Goal: Transaction & Acquisition: Purchase product/service

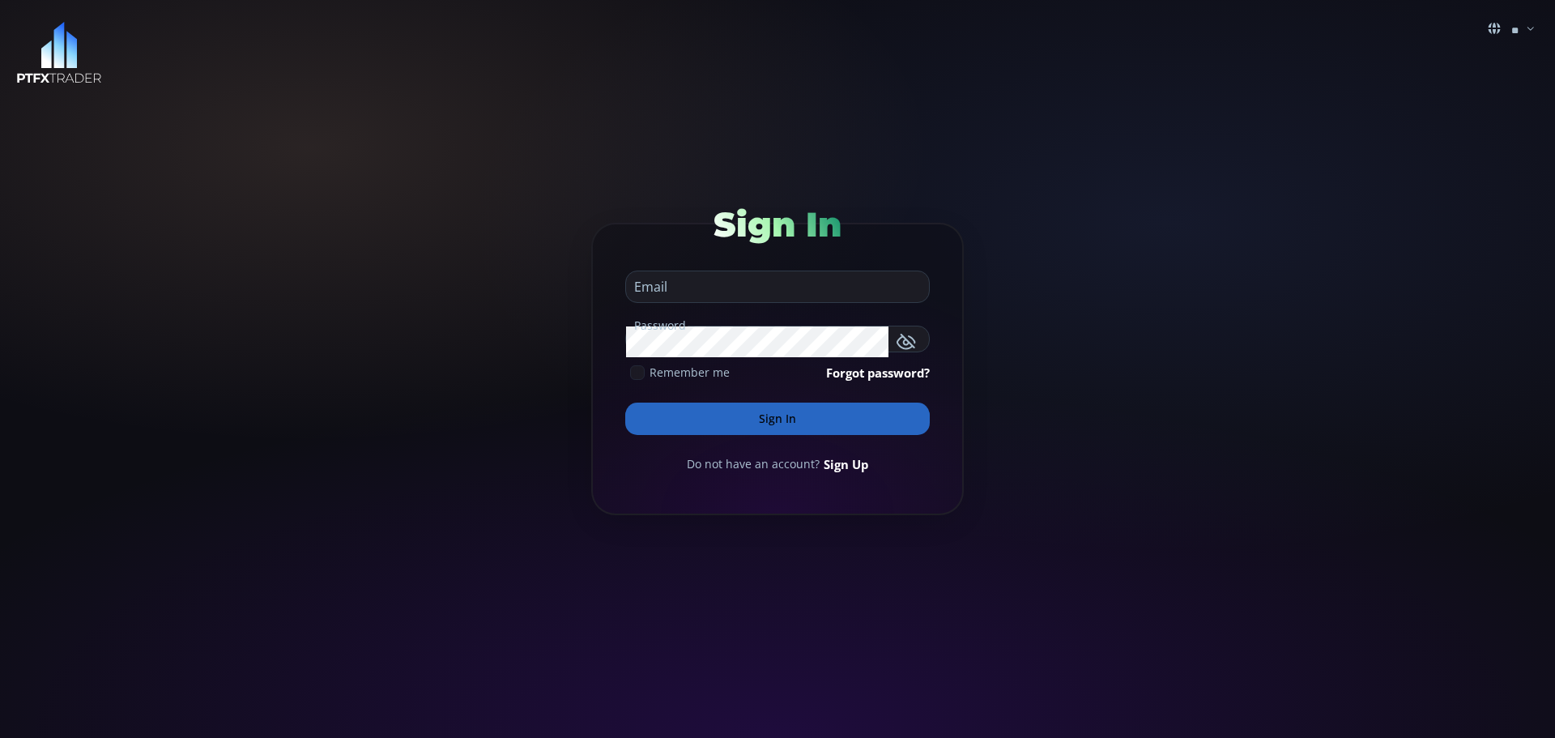
click at [712, 288] on input "email" at bounding box center [773, 286] width 295 height 31
type input "**********"
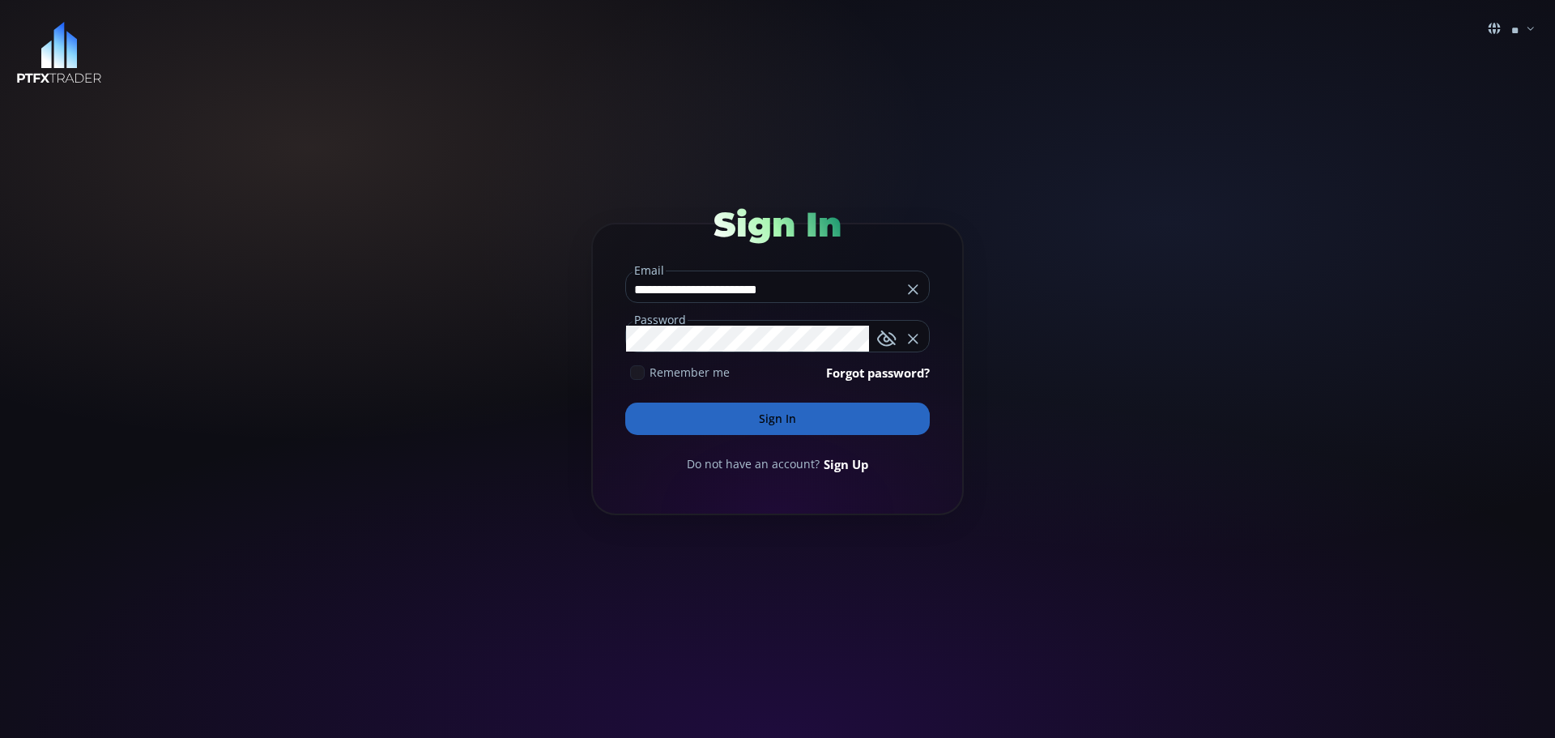
click at [769, 417] on button "Sign In" at bounding box center [777, 419] width 305 height 32
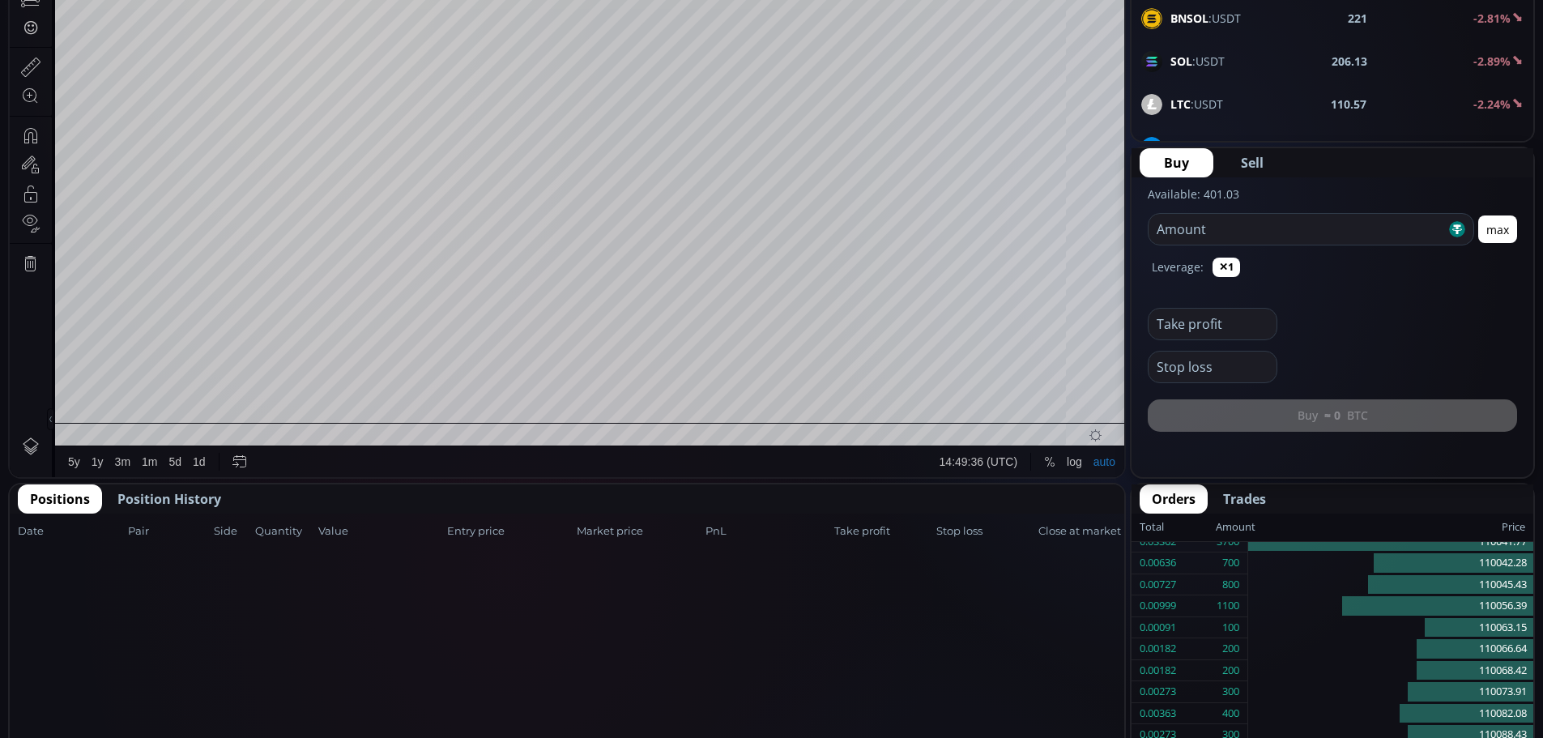
scroll to position [486, 0]
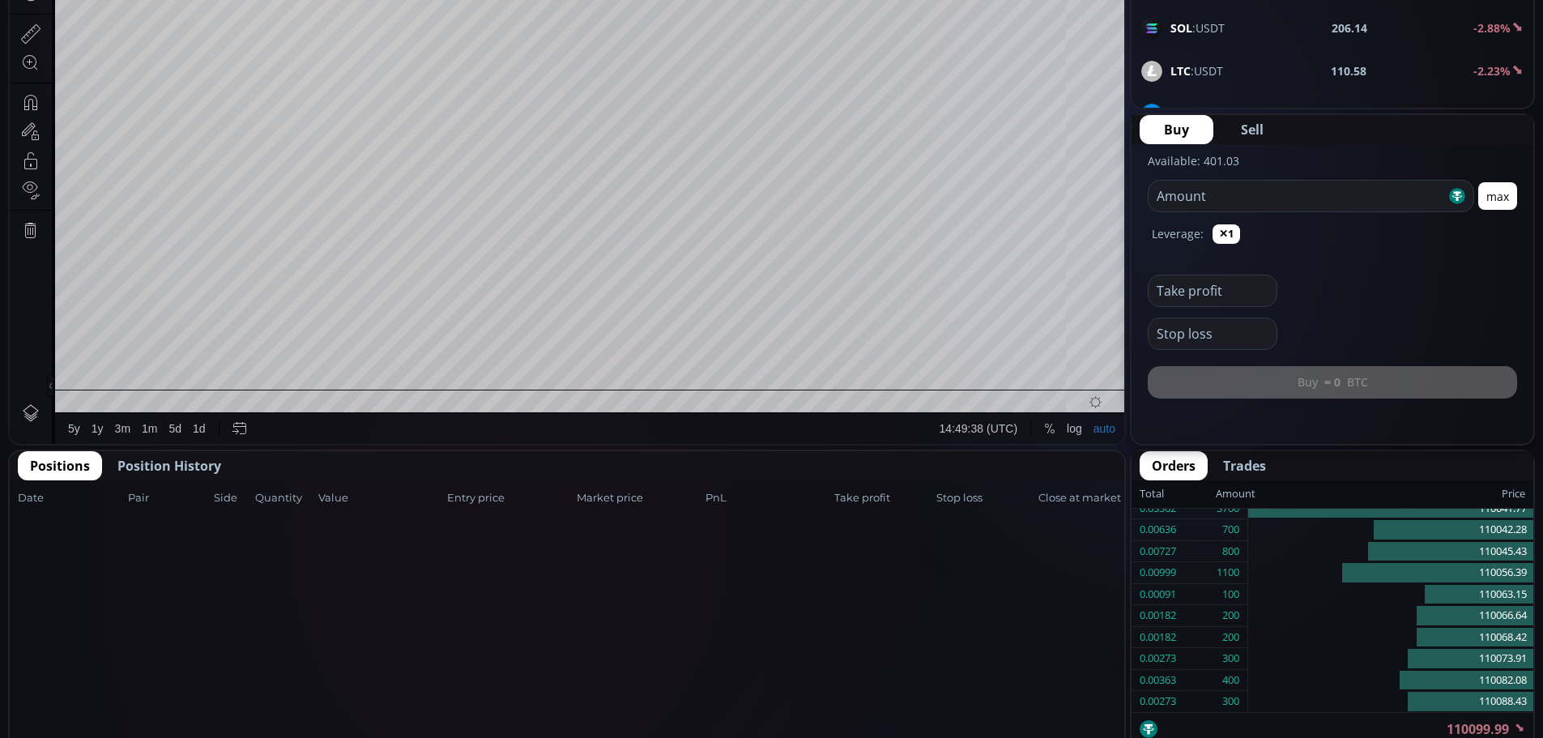
click at [194, 465] on span "Position History" at bounding box center [169, 465] width 104 height 19
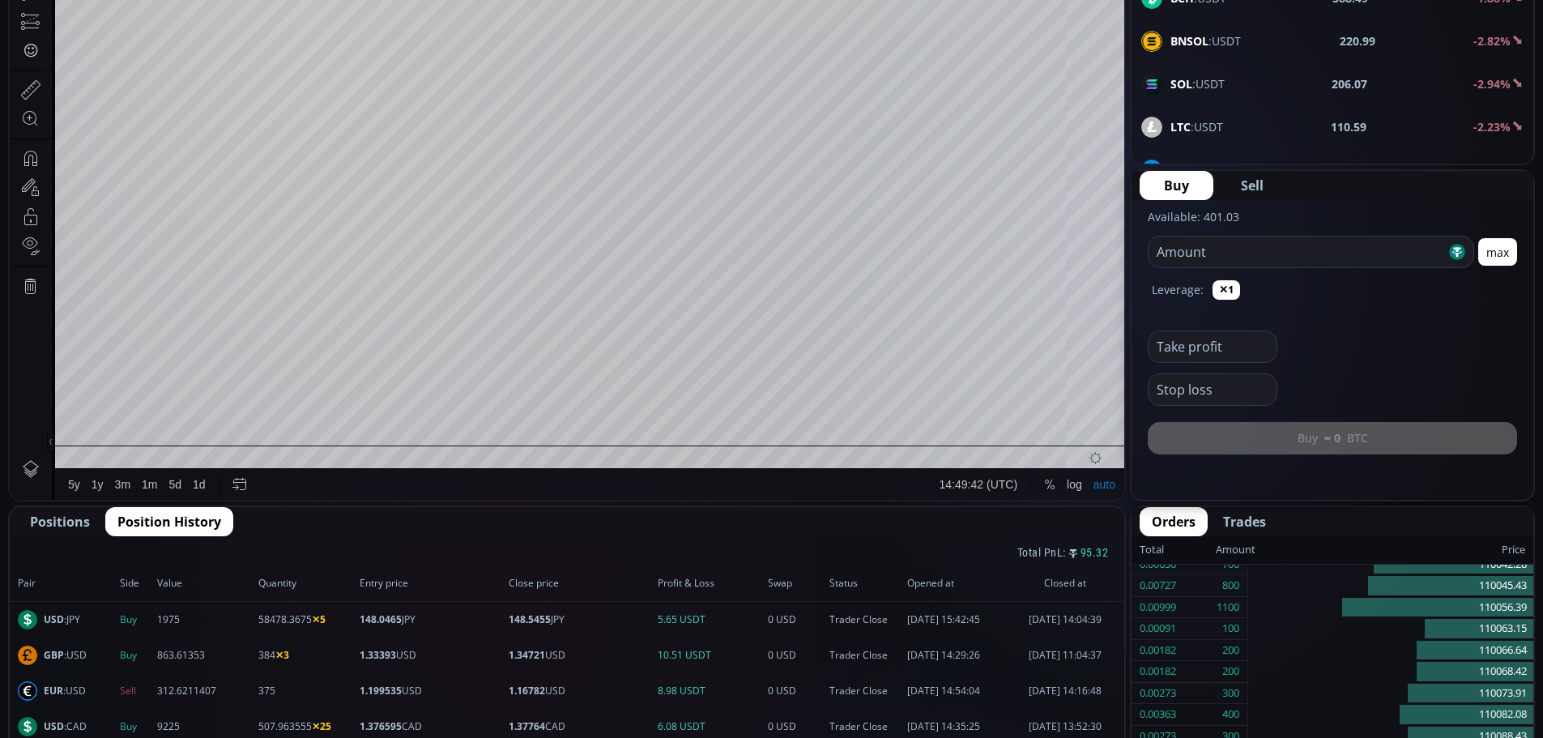
scroll to position [405, 0]
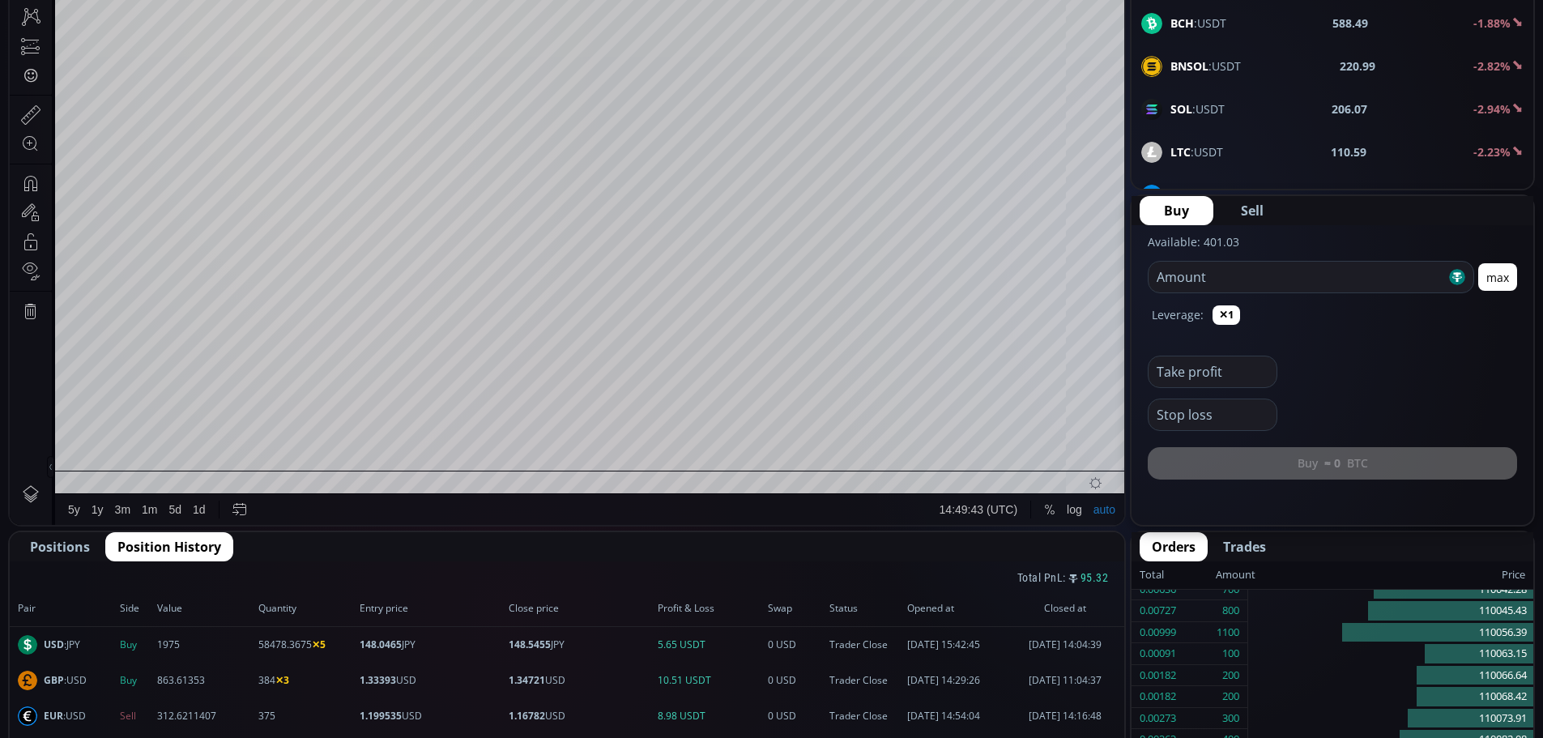
click at [76, 541] on span "Positions" at bounding box center [60, 546] width 60 height 19
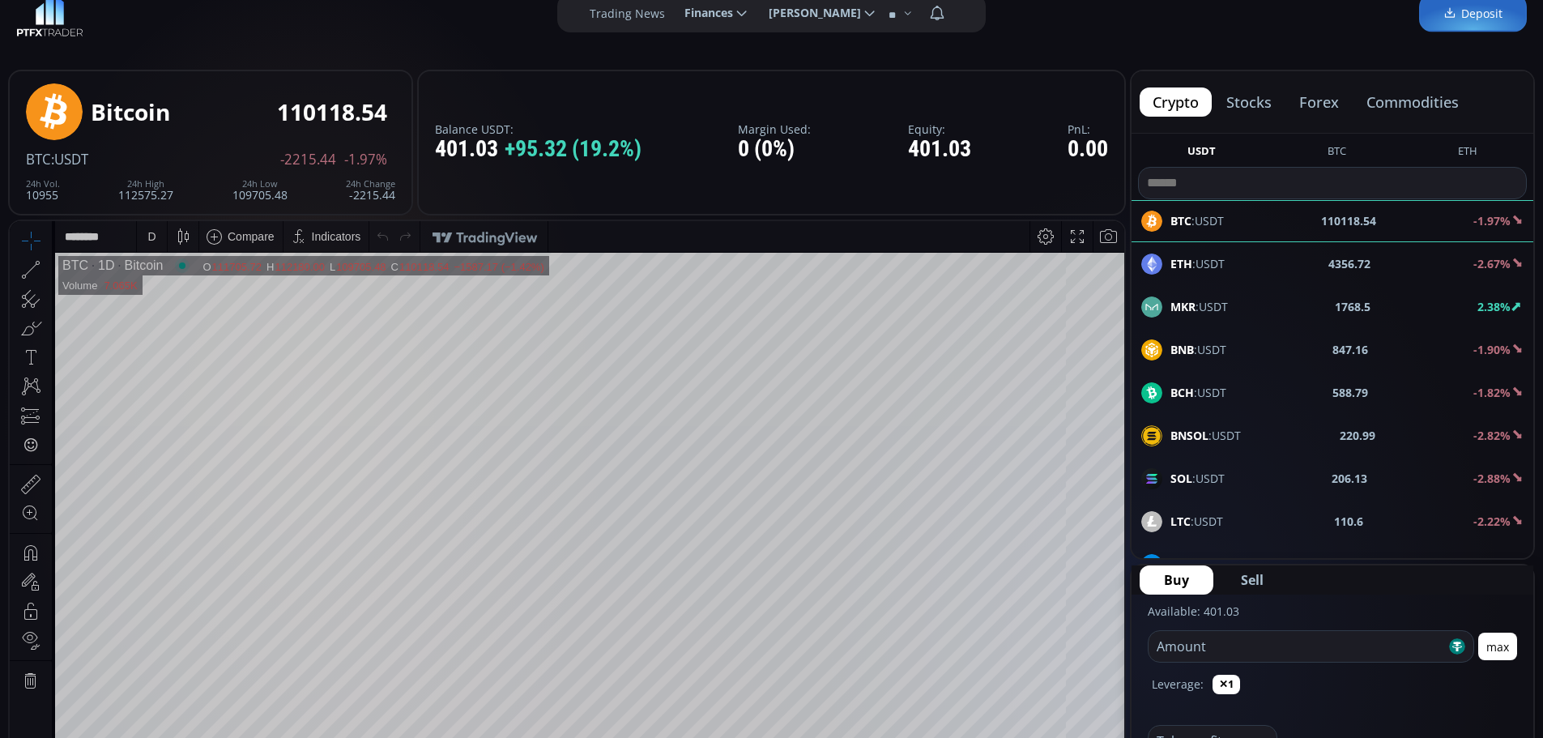
scroll to position [0, 0]
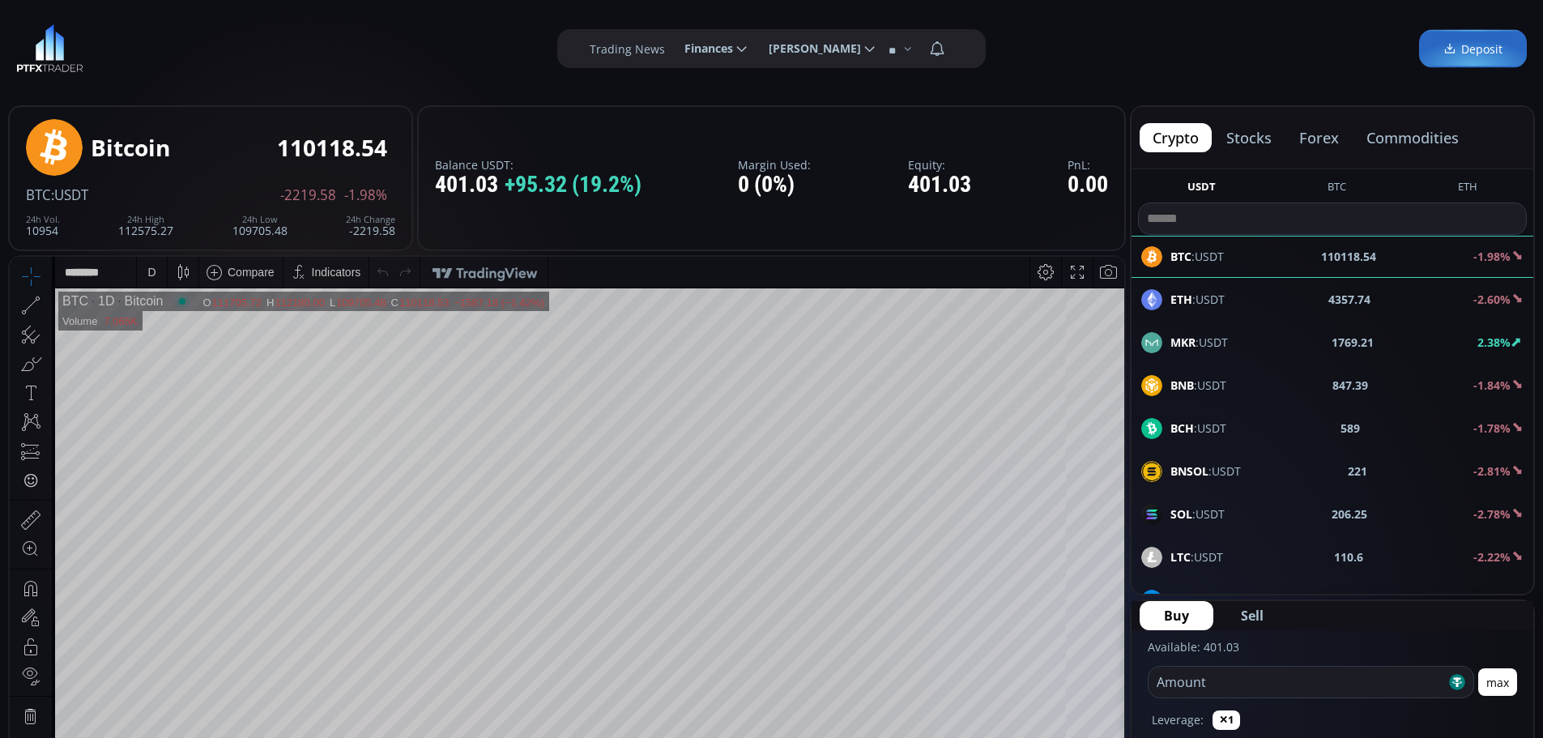
click at [1335, 137] on button "forex" at bounding box center [1319, 137] width 66 height 29
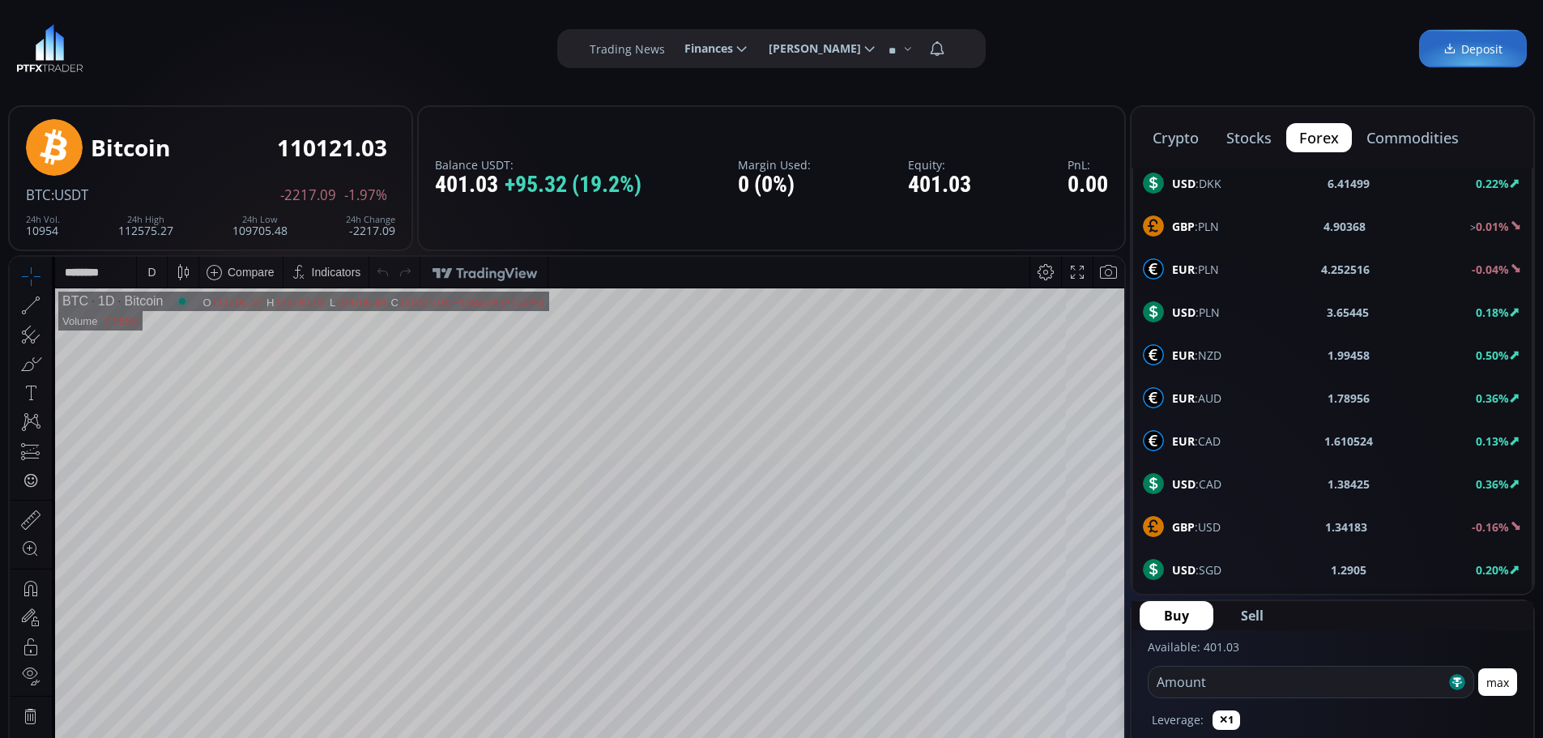
scroll to position [648, 0]
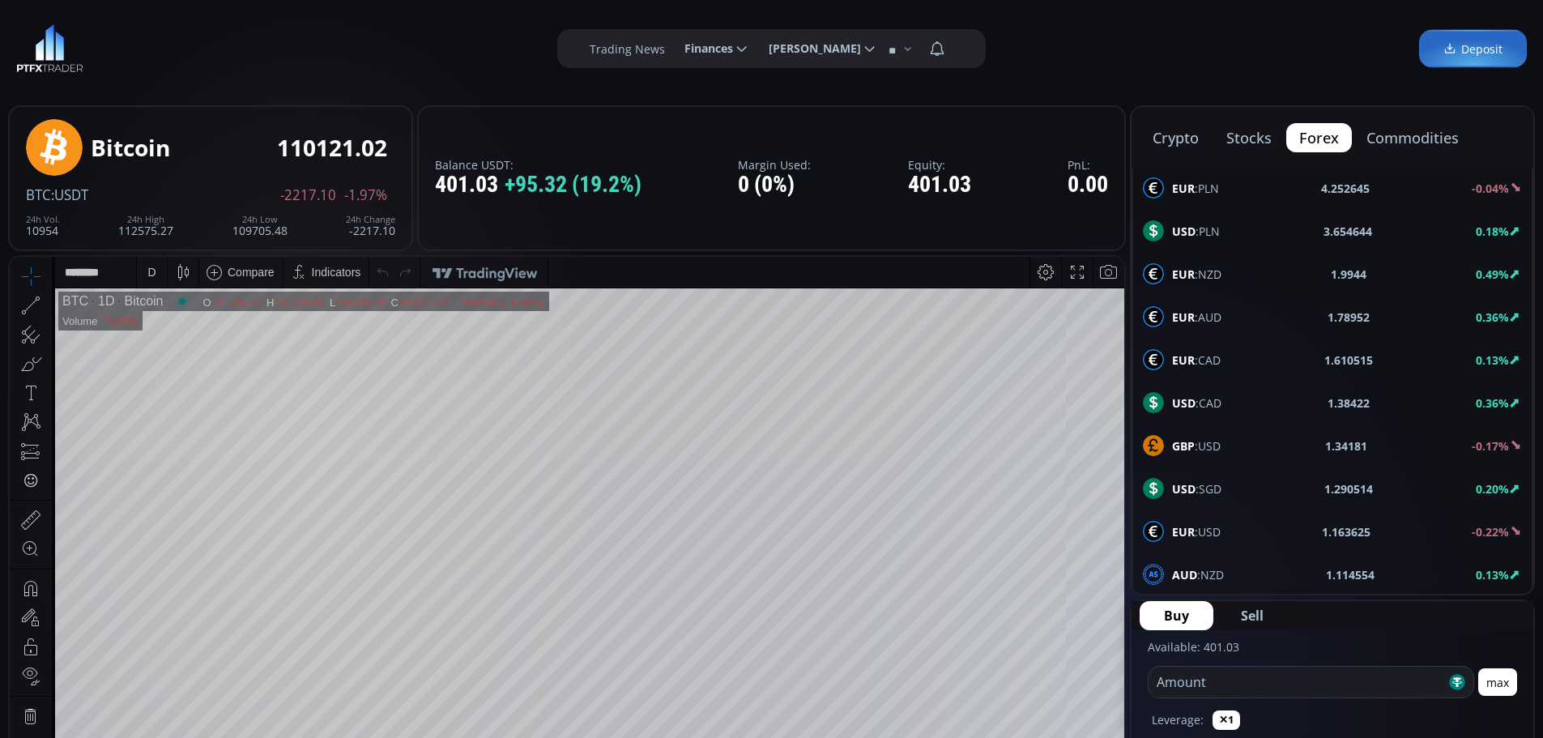
click at [1189, 532] on b "EUR" at bounding box center [1183, 531] width 23 height 15
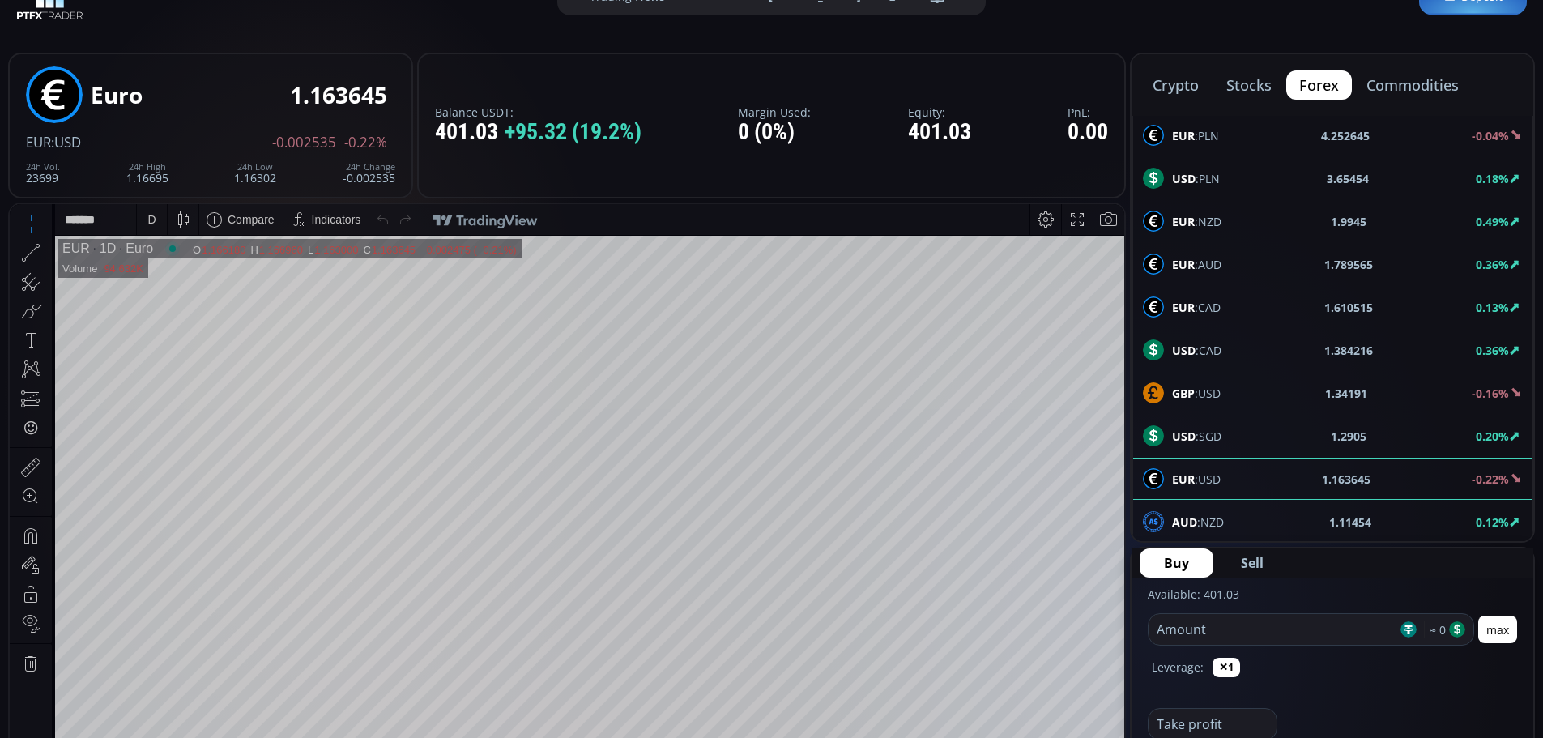
scroll to position [81, 0]
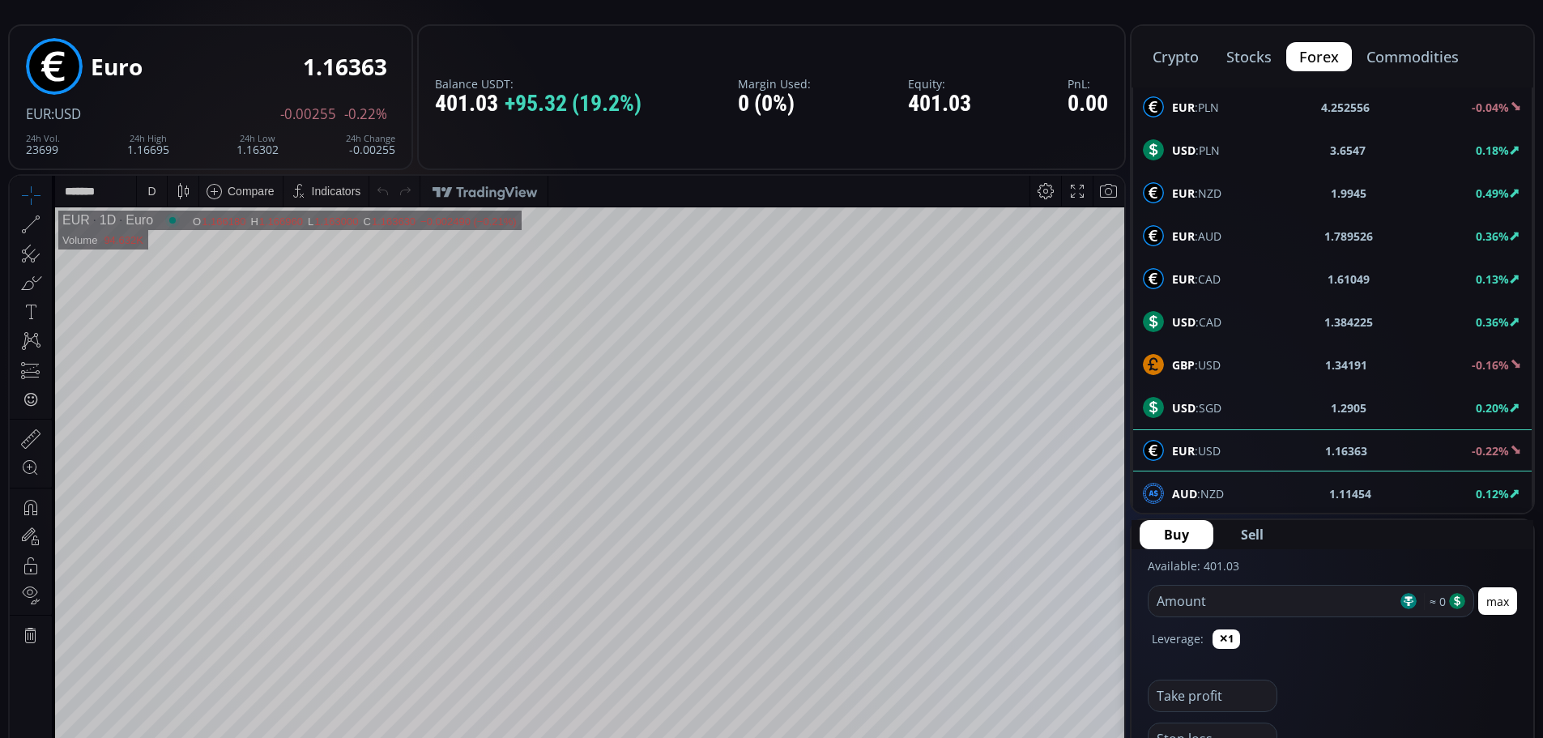
click at [1246, 533] on span "Sell" at bounding box center [1252, 534] width 23 height 19
click at [1208, 602] on input "number" at bounding box center [1272, 601] width 249 height 31
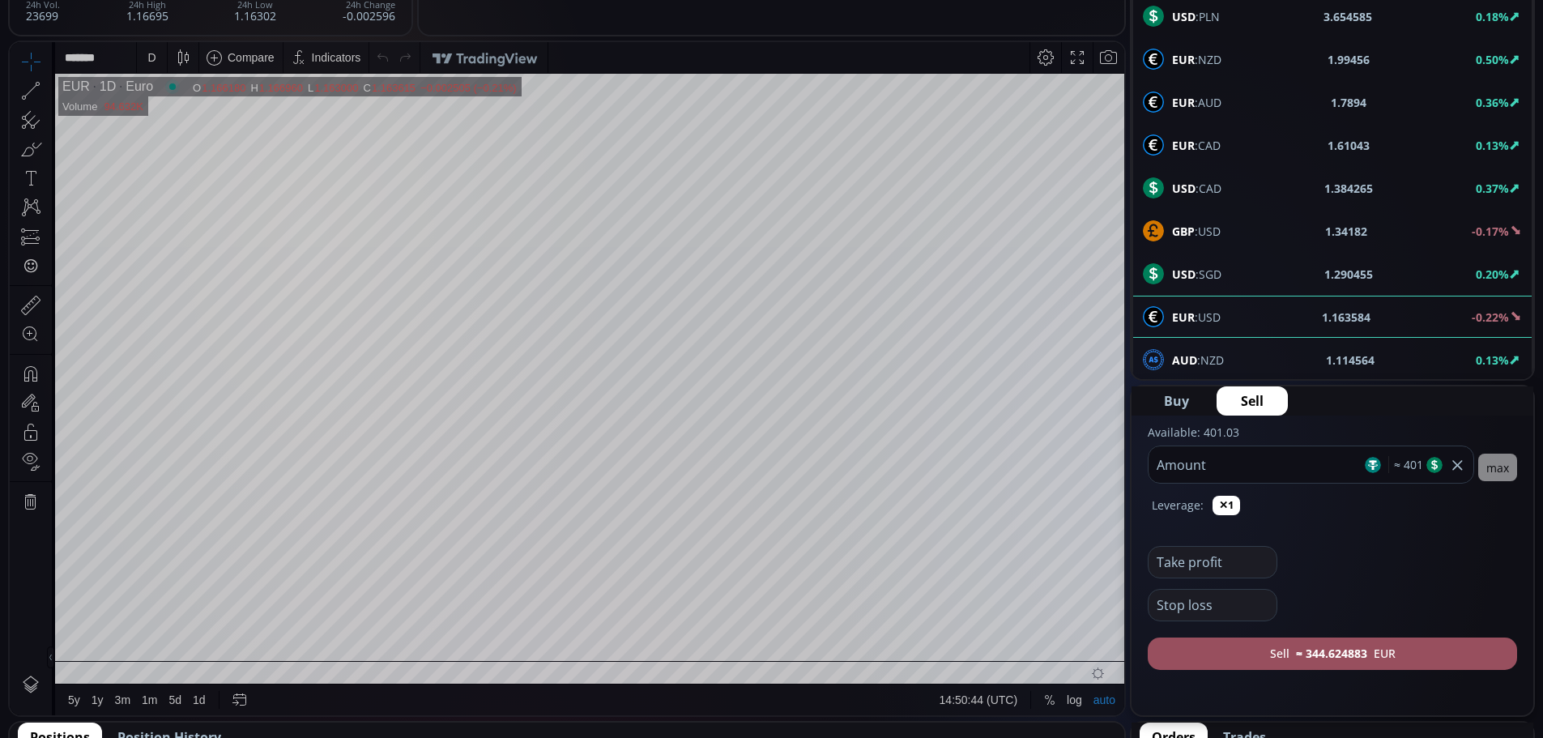
scroll to position [243, 0]
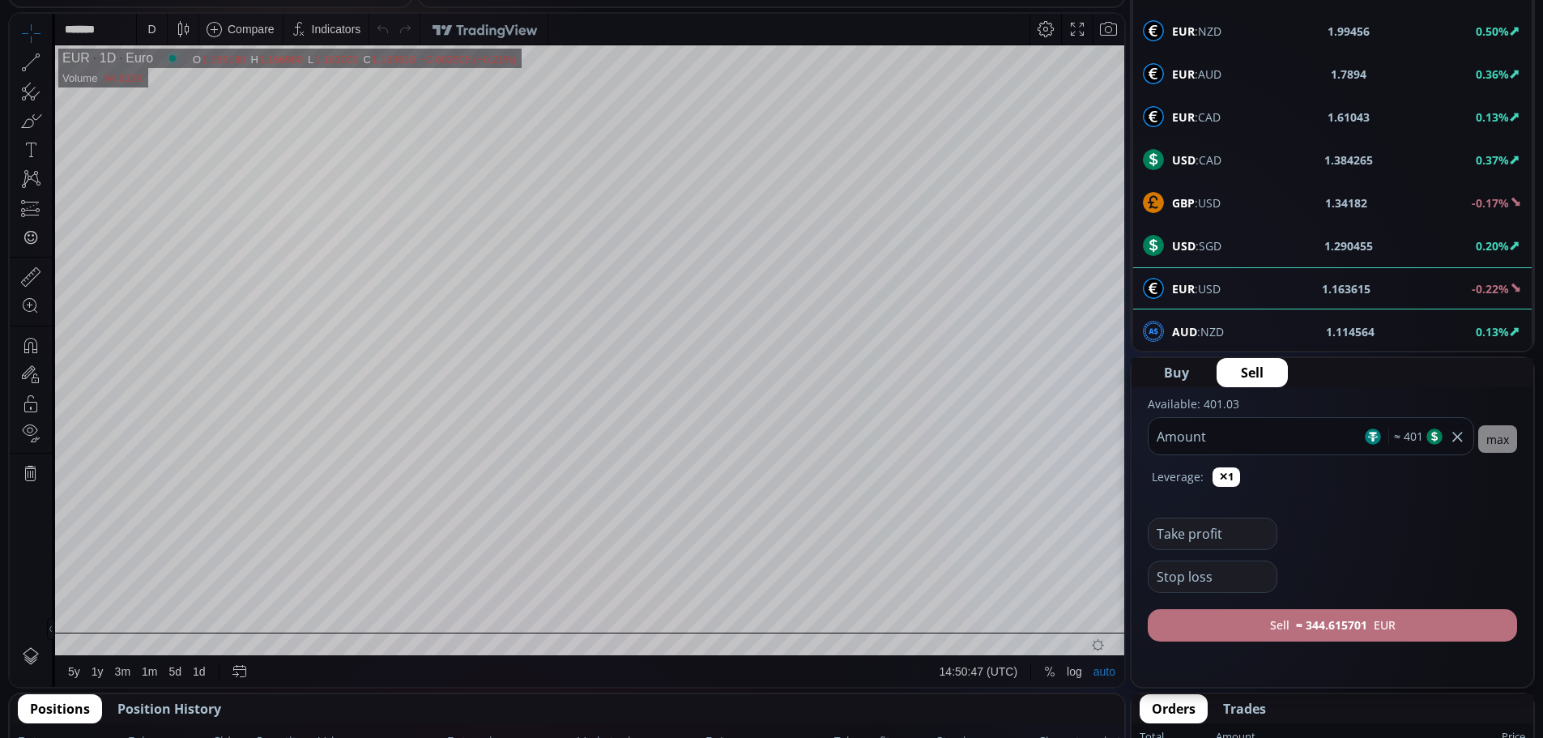
type input "***"
click at [1332, 620] on b "≈ 344.615701" at bounding box center [1331, 624] width 71 height 17
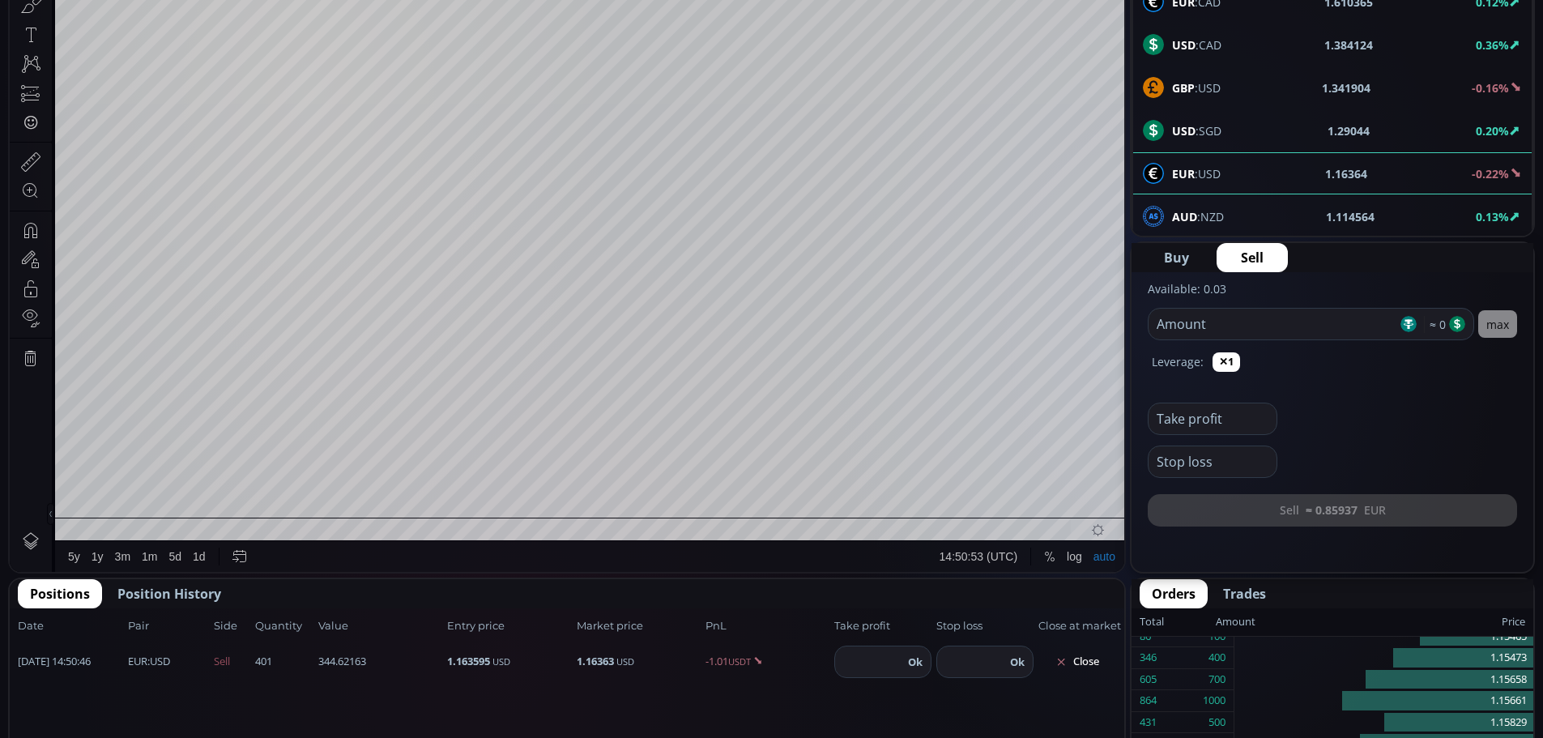
scroll to position [486, 0]
